Goal: Transaction & Acquisition: Purchase product/service

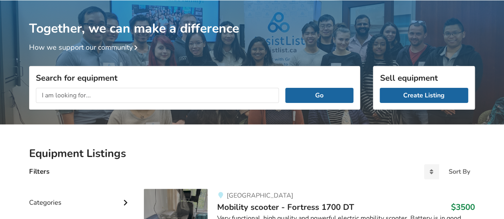
scroll to position [80, 0]
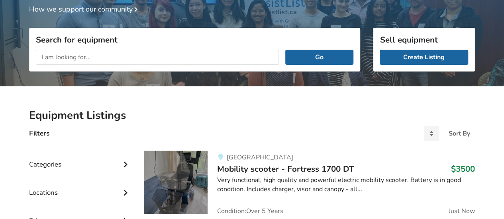
click at [66, 53] on input "text" at bounding box center [157, 57] width 243 height 15
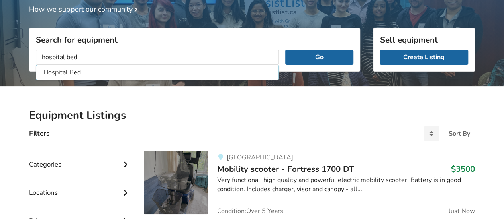
type input "hospital bed"
click at [285, 50] on button "Go" at bounding box center [319, 57] width 68 height 15
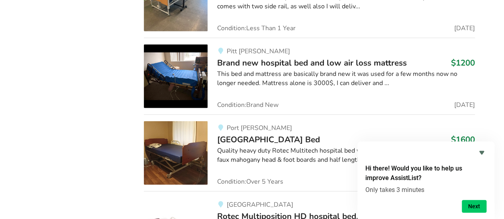
scroll to position [2611, 0]
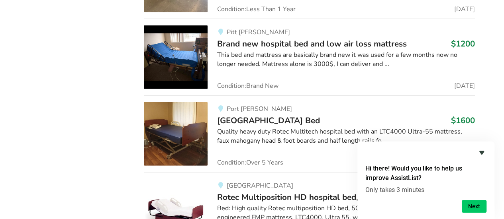
click at [482, 151] on icon "Hide survey" at bounding box center [482, 153] width 10 height 10
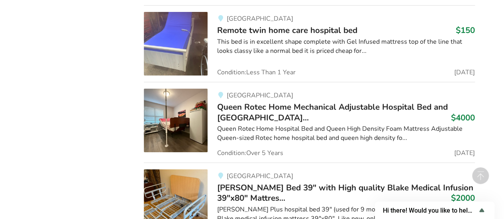
scroll to position [2969, 0]
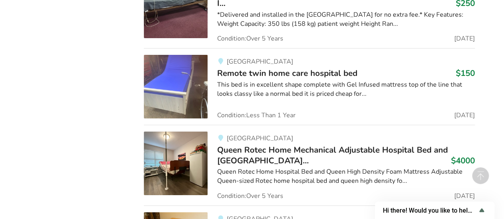
click at [259, 68] on span "Remote twin home care hospital bed" at bounding box center [287, 73] width 140 height 11
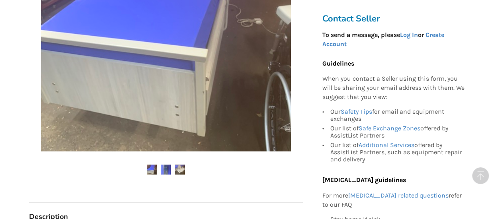
scroll to position [279, 0]
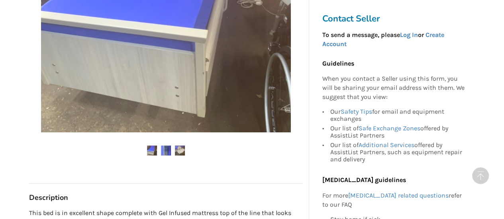
click at [167, 152] on img at bounding box center [166, 151] width 10 height 10
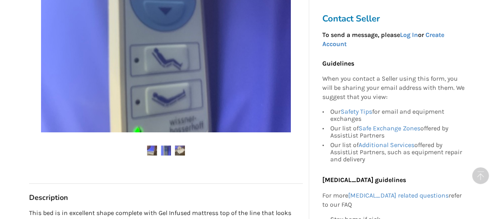
click at [184, 149] on img at bounding box center [180, 151] width 10 height 10
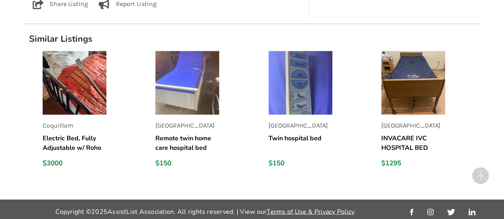
scroll to position [643, 0]
